Goal: Task Accomplishment & Management: Manage account settings

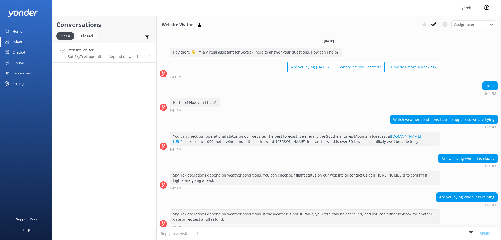
scroll to position [10, 0]
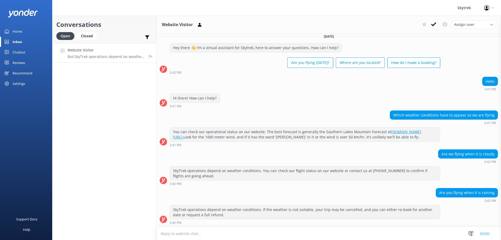
click at [21, 52] on div "Chatbot" at bounding box center [19, 52] width 13 height 10
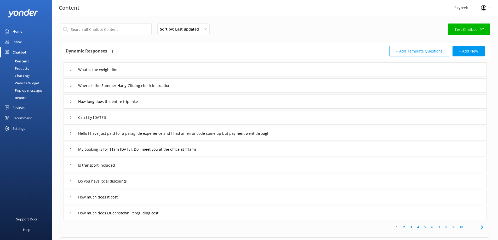
click at [26, 89] on div "Pop-up messages" at bounding box center [22, 90] width 39 height 7
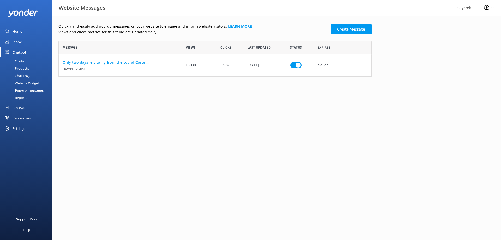
scroll to position [32, 309]
click at [129, 63] on link "Only two days left to fly from the top of Coron..." at bounding box center [116, 63] width 107 height 6
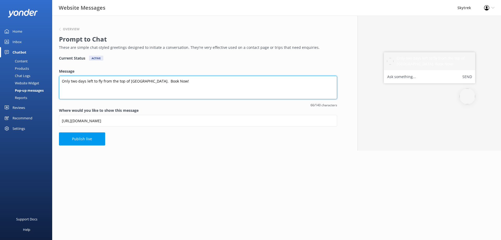
drag, startPoint x: 62, startPoint y: 82, endPoint x: 190, endPoint y: 84, distance: 127.7
click at [190, 84] on textarea "Only two days left to fly from the top of [GEOGRAPHIC_DATA]. Book Now!" at bounding box center [198, 88] width 278 height 24
